Goal: Navigation & Orientation: Find specific page/section

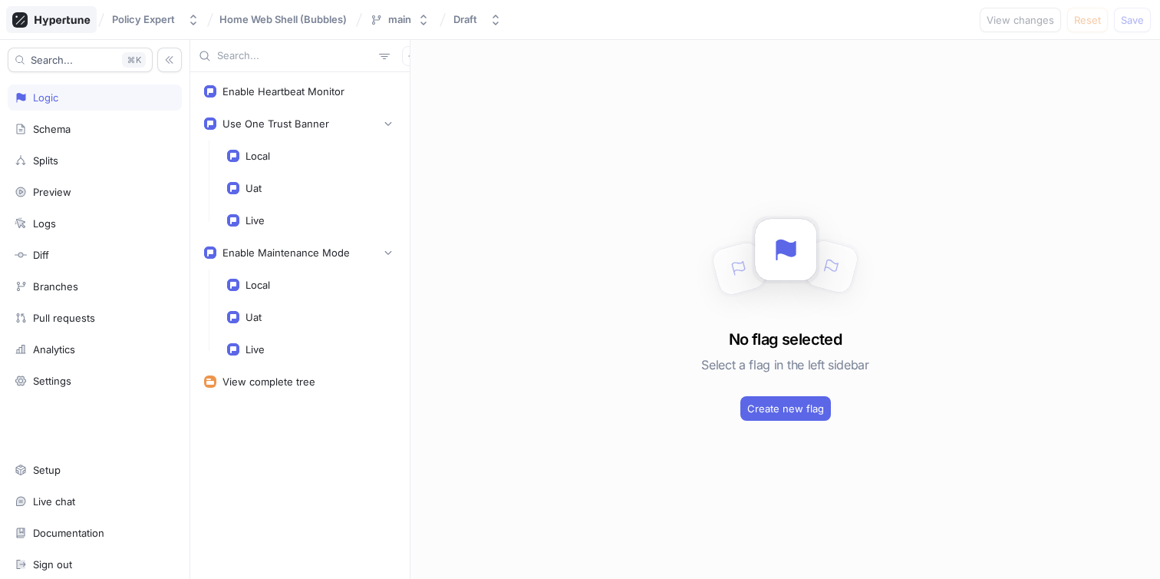
click at [60, 19] on icon at bounding box center [62, 20] width 55 height 10
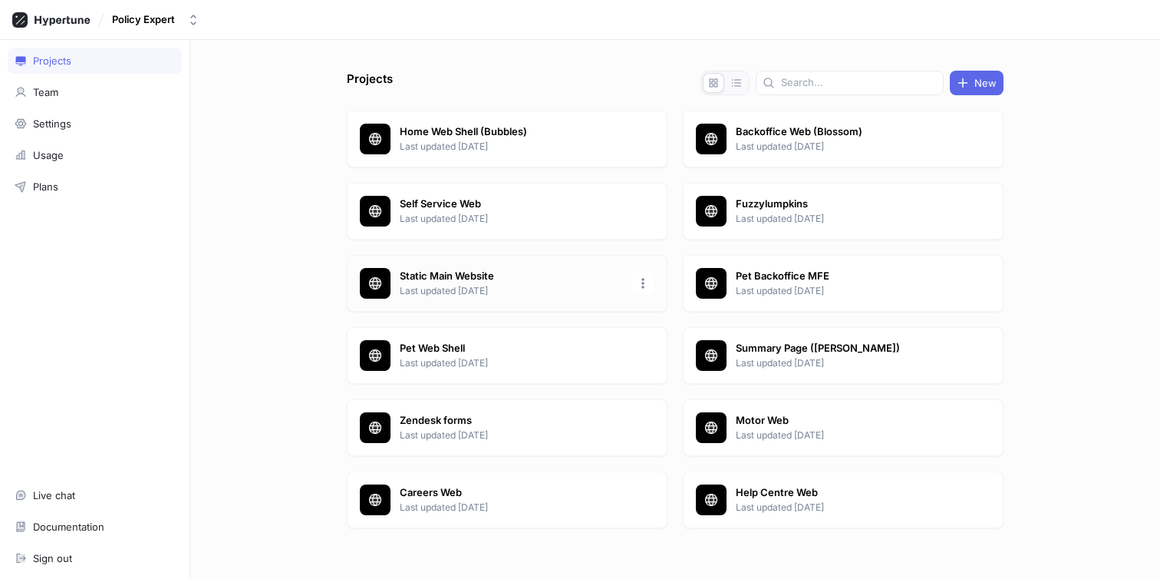
click at [550, 286] on p "Last updated [DATE]" at bounding box center [511, 291] width 223 height 14
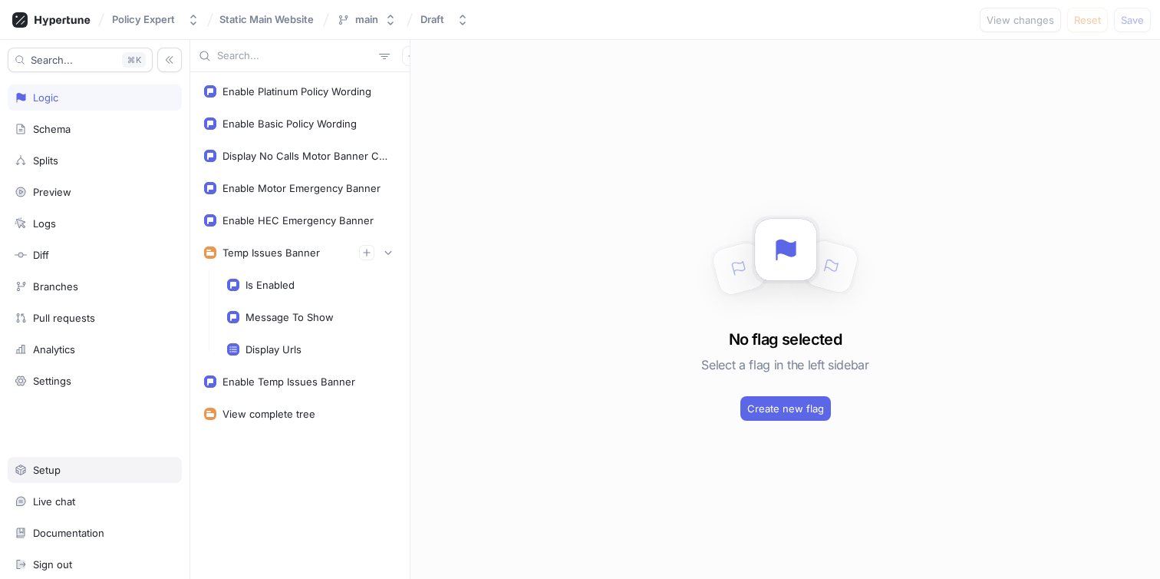
scroll to position [6, 0]
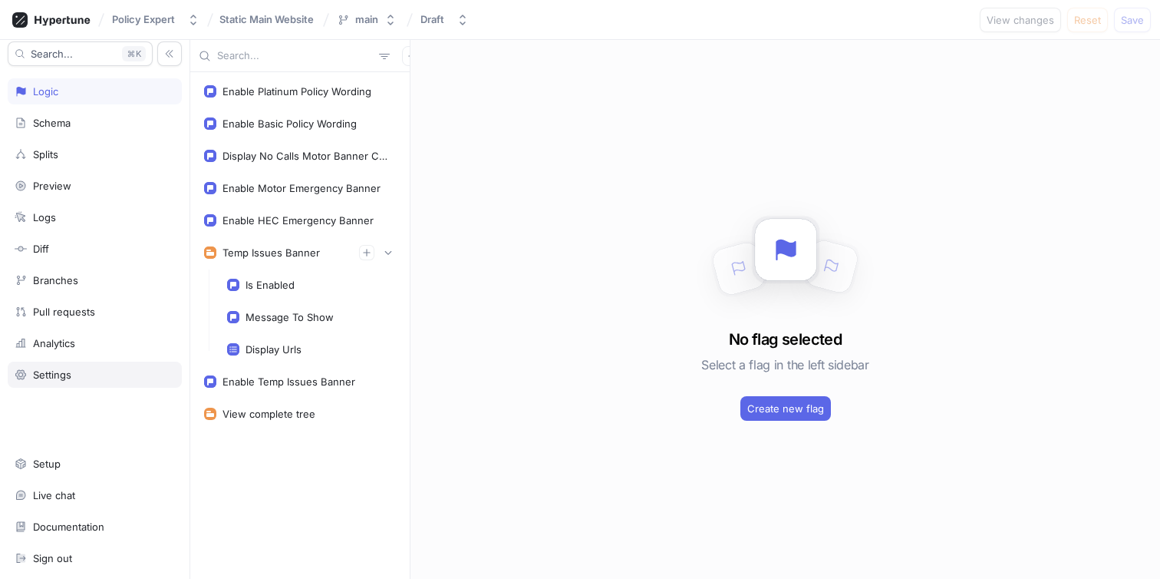
click at [89, 365] on div "Settings" at bounding box center [95, 374] width 174 height 26
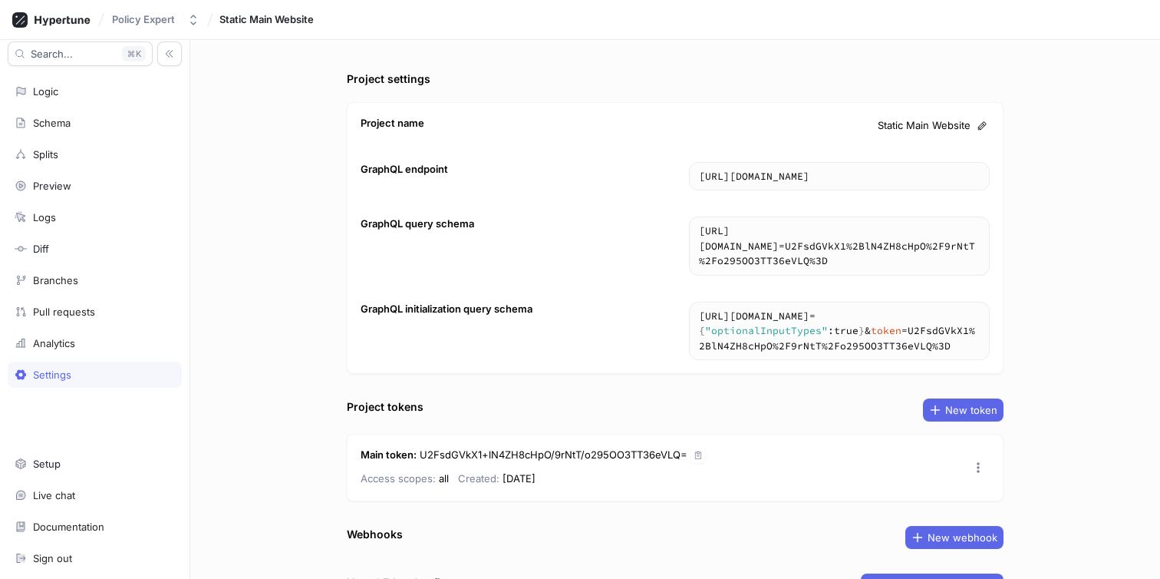
scroll to position [79, 0]
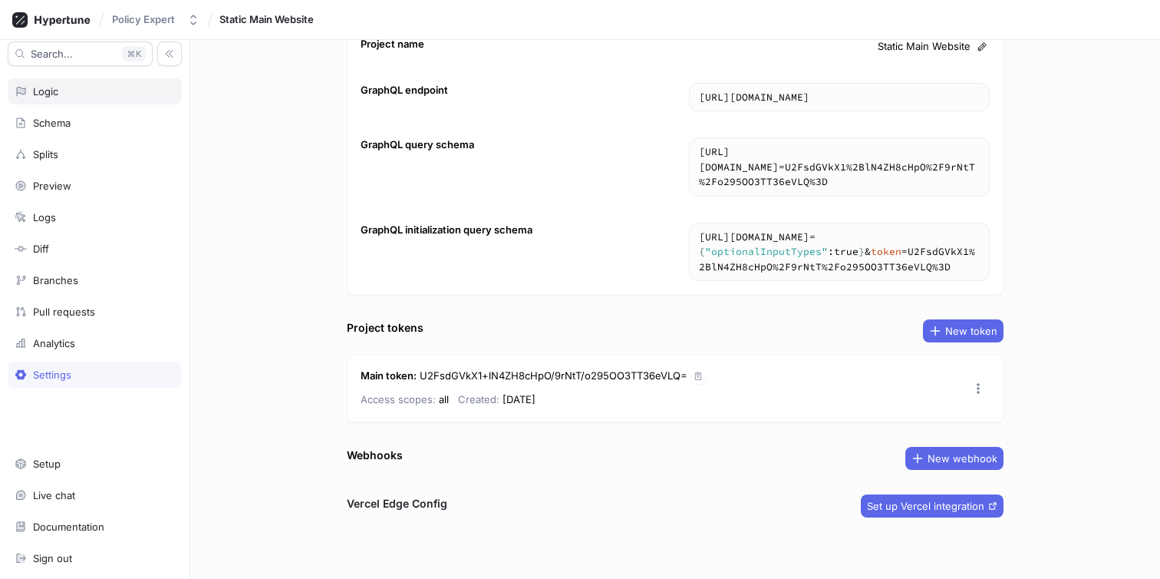
click at [77, 96] on div "Logic" at bounding box center [95, 91] width 160 height 12
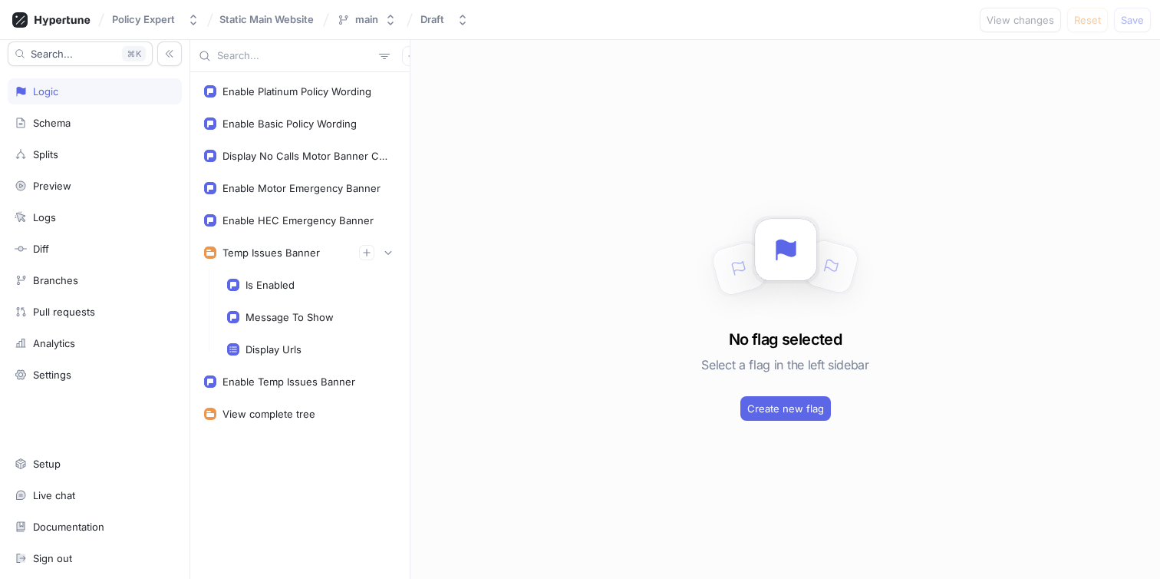
click at [42, 4] on div "Policy Expert Static Main Website main Draft View changes Reset Save" at bounding box center [580, 20] width 1160 height 40
click at [41, 18] on icon at bounding box center [62, 20] width 55 height 10
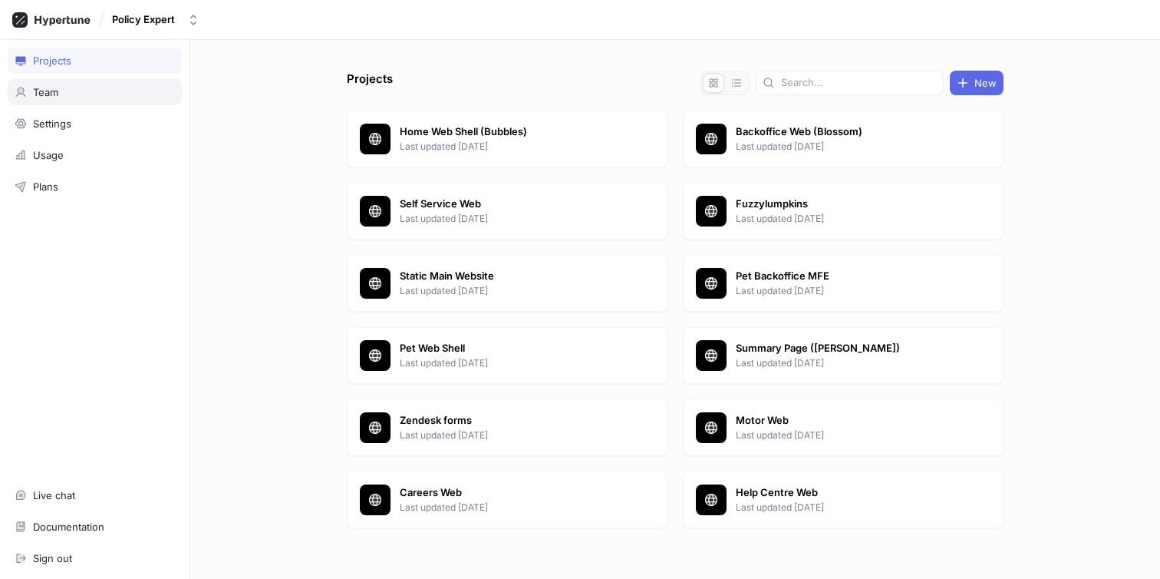
click at [64, 95] on div "Team" at bounding box center [95, 92] width 160 height 12
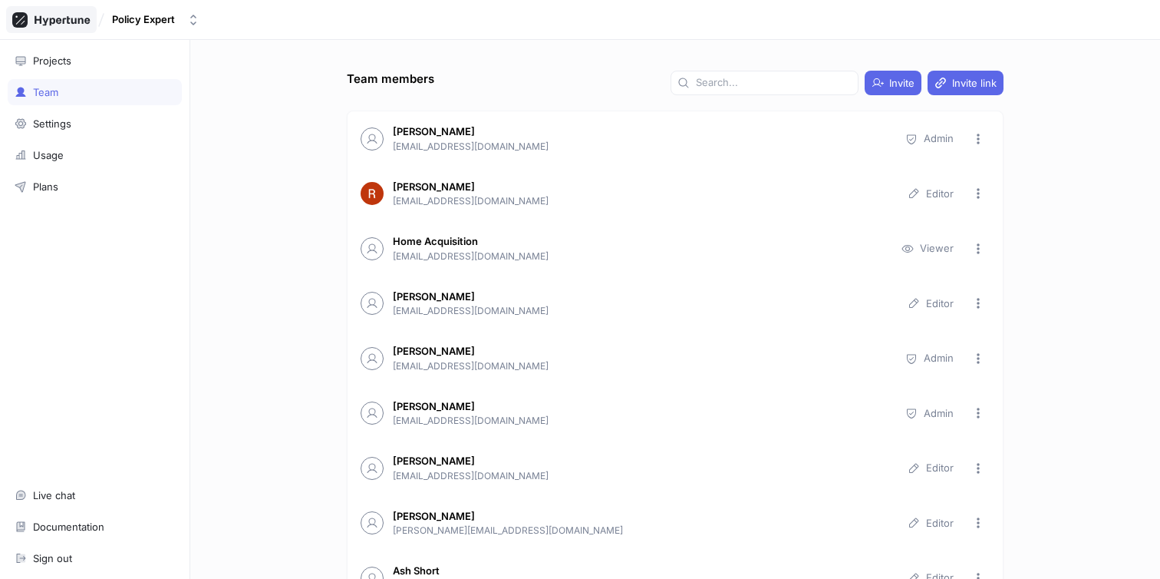
click at [62, 22] on icon at bounding box center [62, 20] width 55 height 10
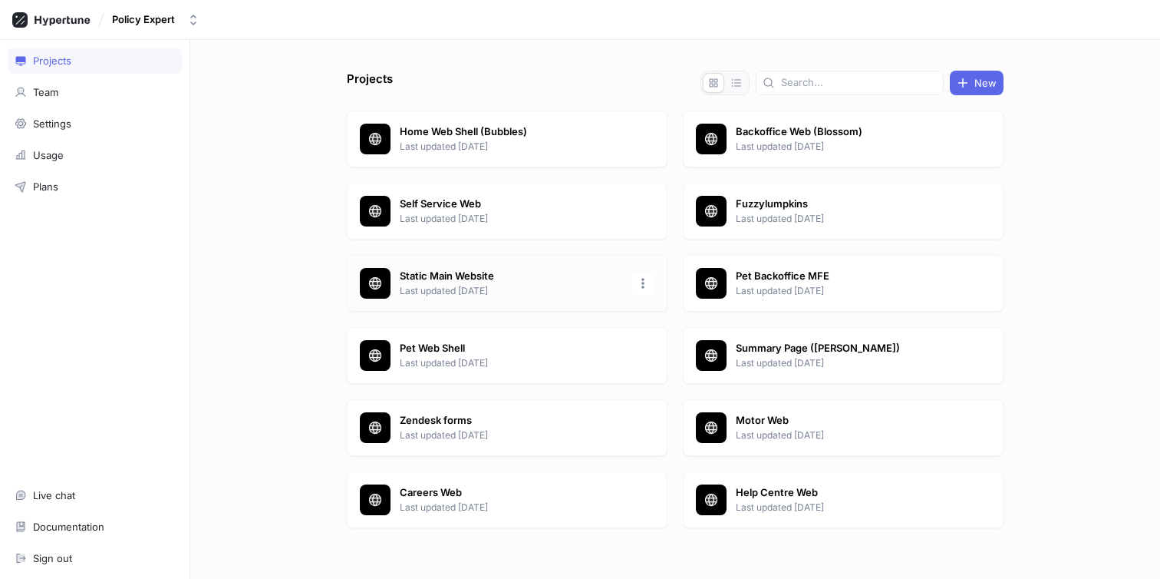
click at [440, 287] on p "Last updated [DATE]" at bounding box center [511, 291] width 223 height 14
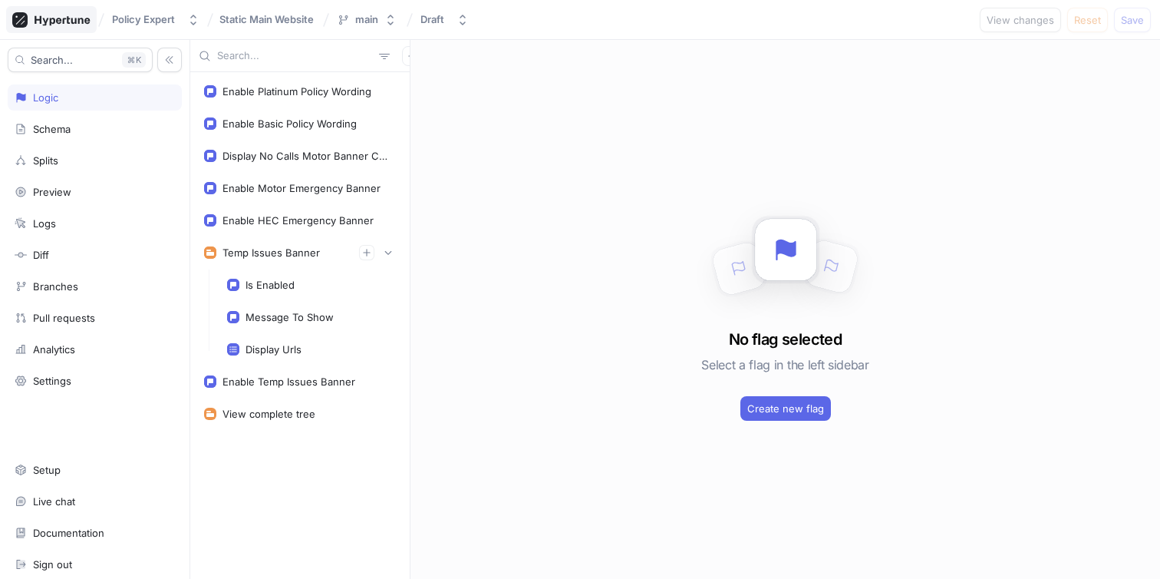
click at [53, 12] on icon at bounding box center [51, 19] width 78 height 15
